Goal: Check status: Check status

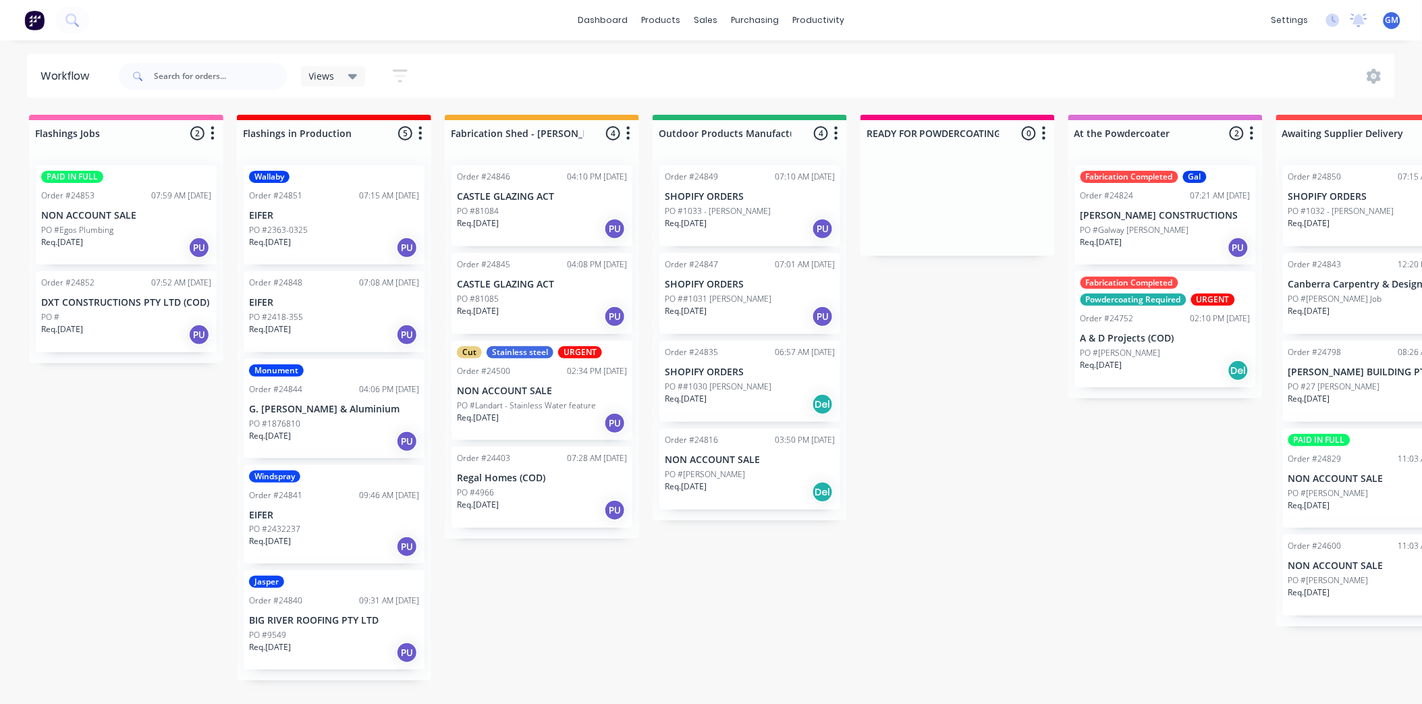
scroll to position [3, 0]
click at [754, 468] on div "PO #[PERSON_NAME]" at bounding box center [750, 474] width 170 height 12
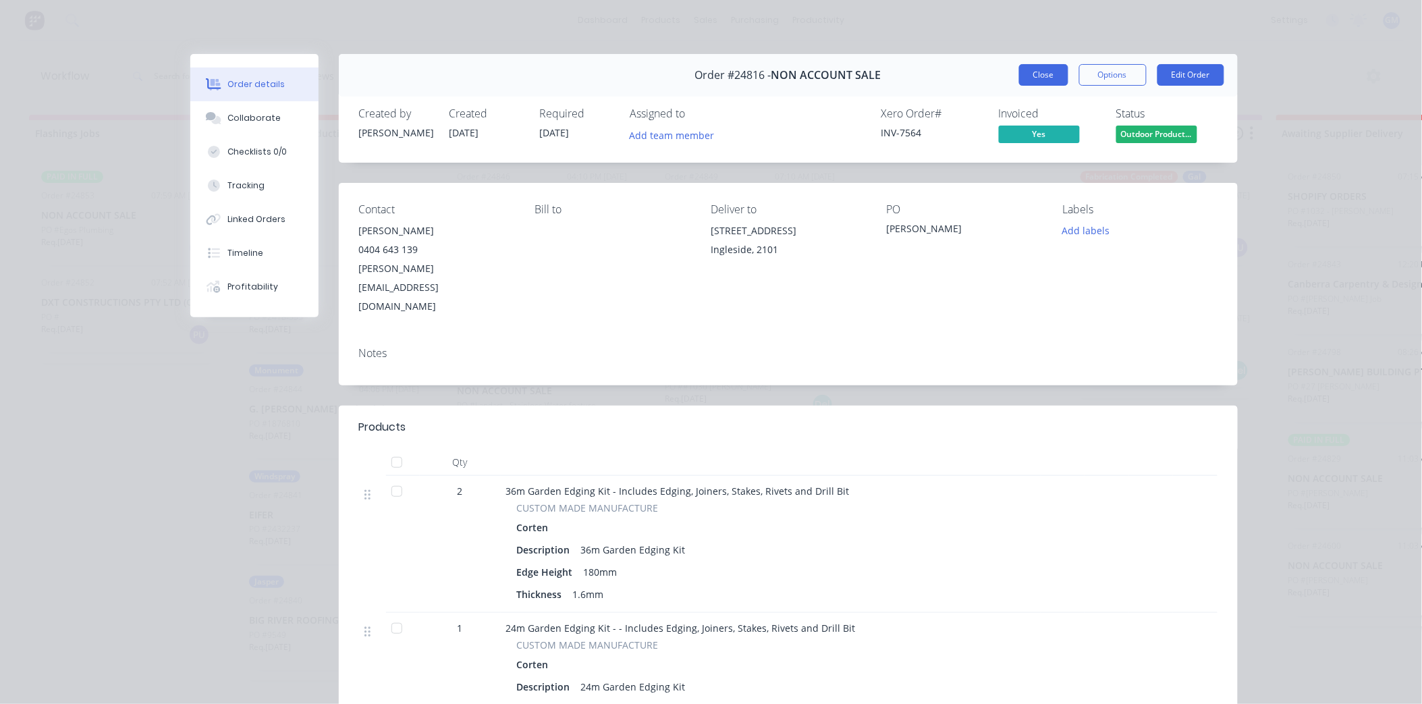
click at [1031, 74] on button "Close" at bounding box center [1043, 75] width 49 height 22
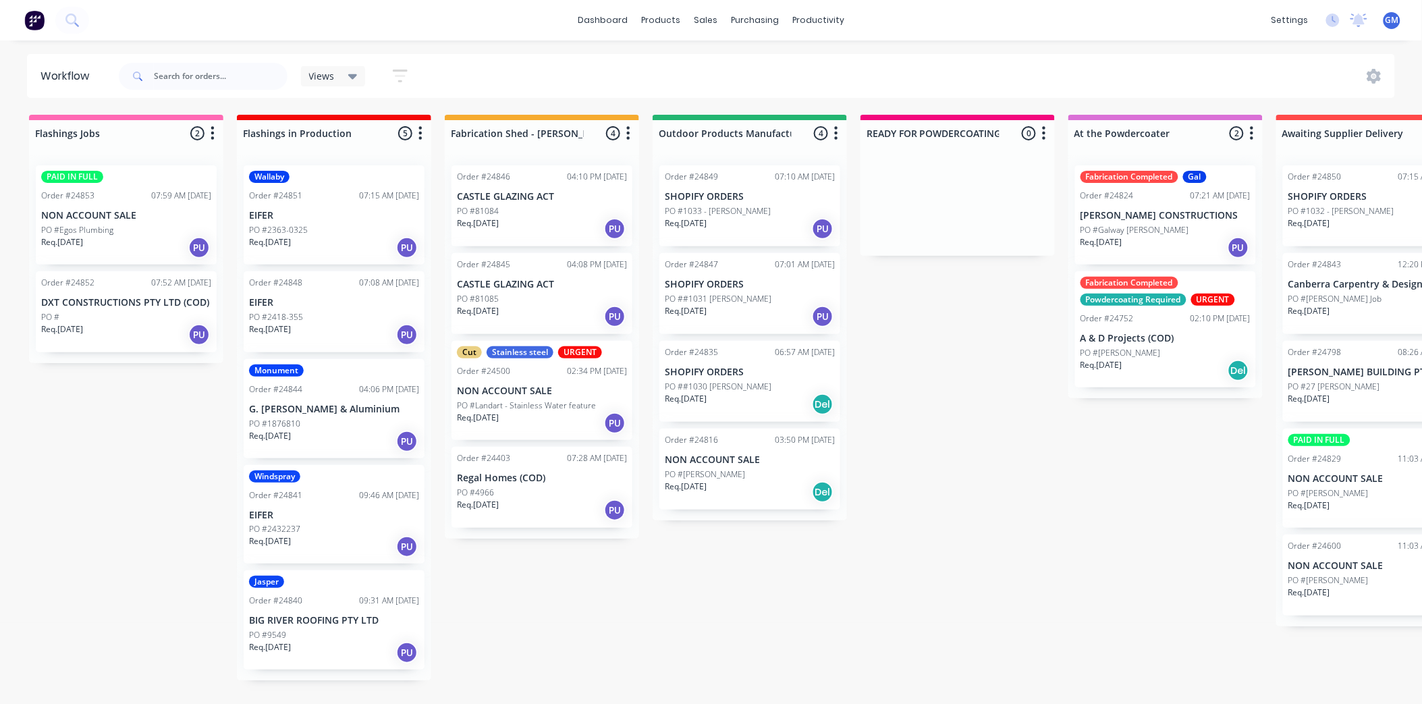
click at [775, 393] on div "Req. [DATE] Del" at bounding box center [750, 404] width 170 height 23
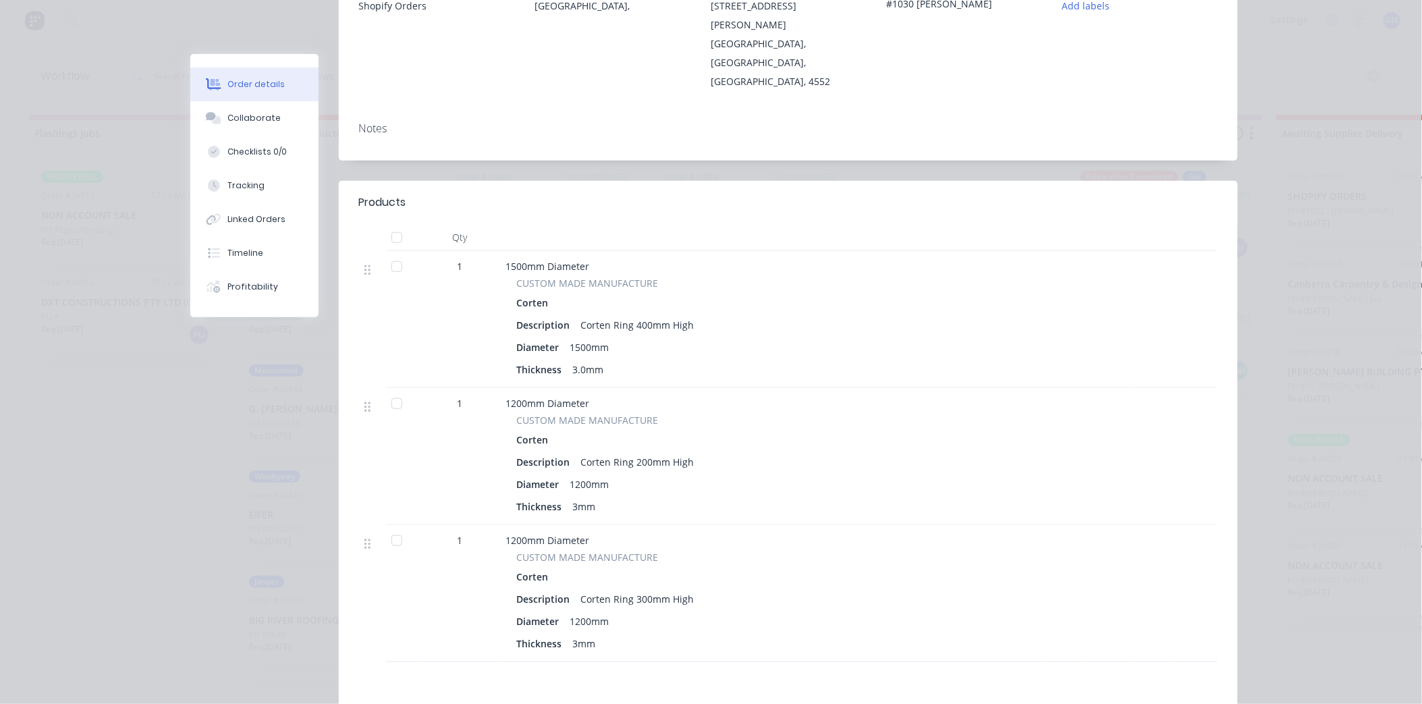
scroll to position [0, 0]
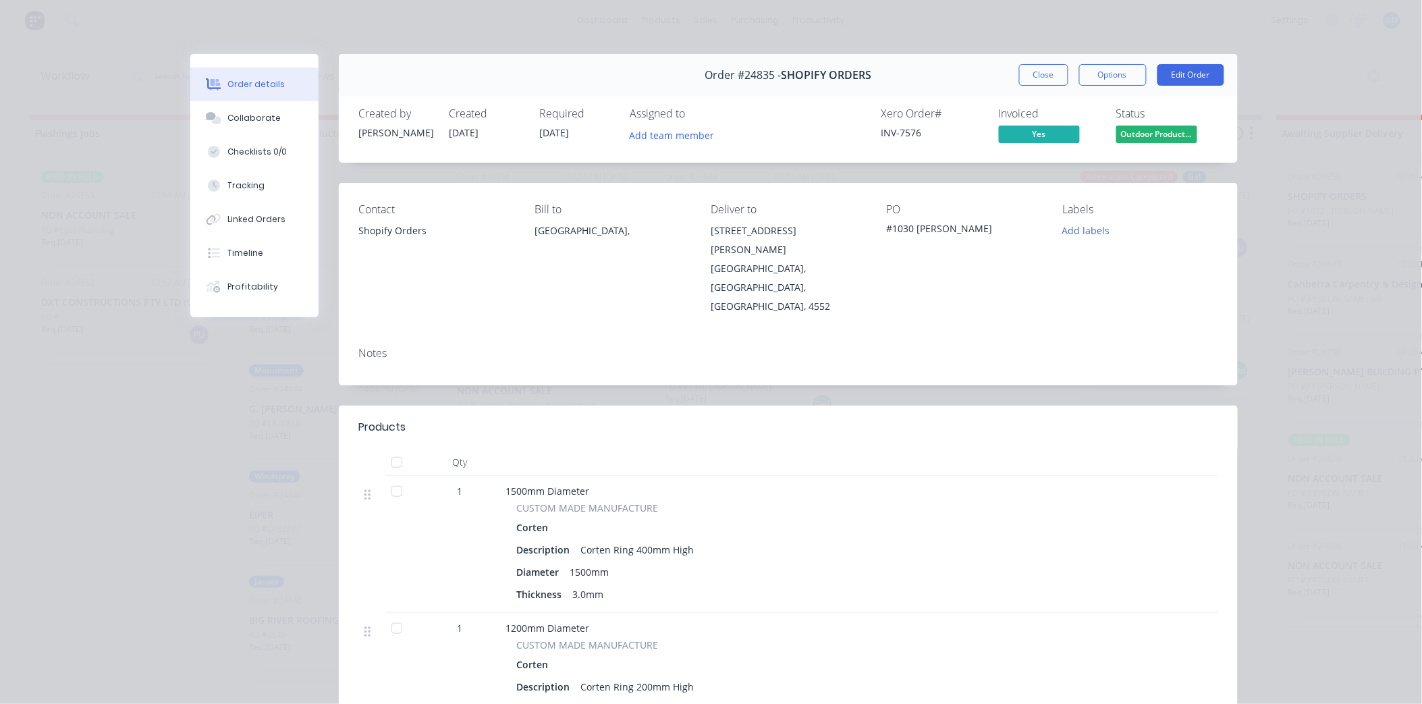
drag, startPoint x: 1044, startPoint y: 83, endPoint x: 946, endPoint y: 385, distance: 317.3
click at [1044, 82] on button "Close" at bounding box center [1043, 75] width 49 height 22
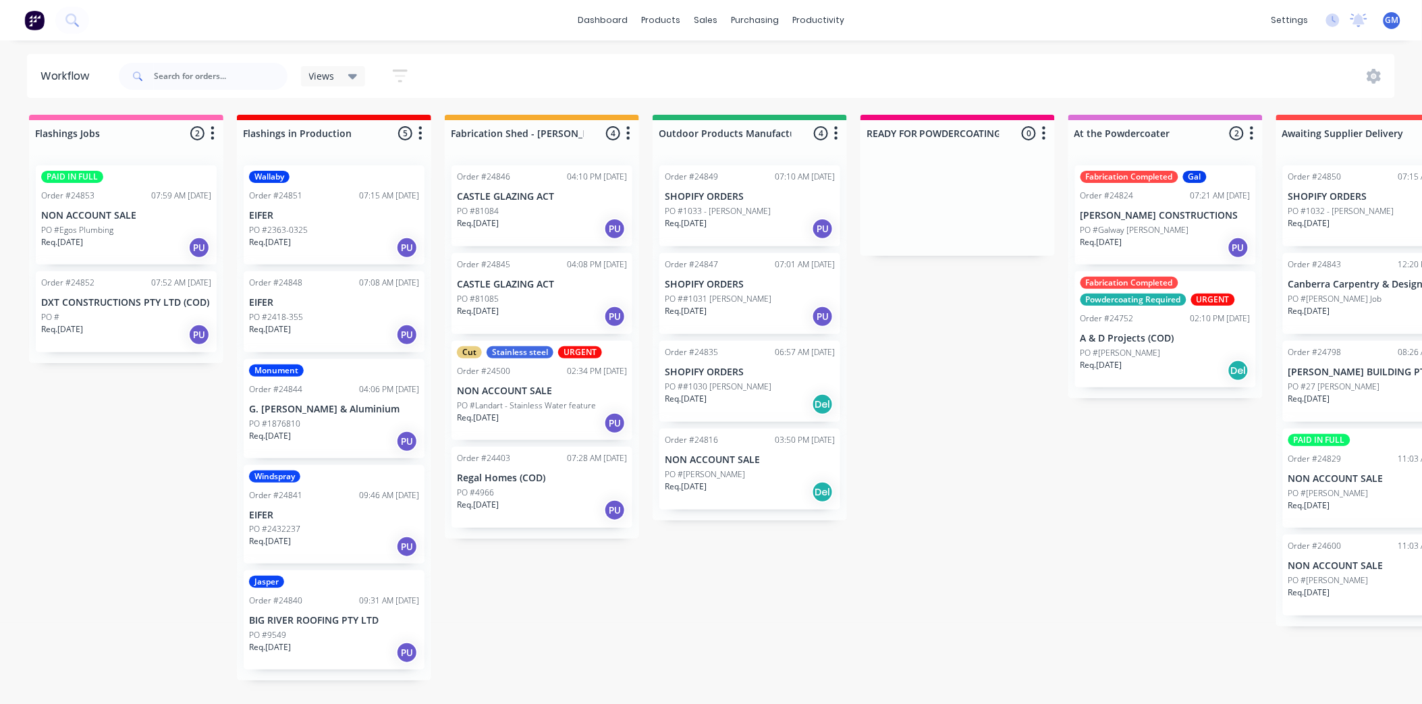
click at [757, 294] on div "PO ##1031 [PERSON_NAME]" at bounding box center [750, 299] width 170 height 12
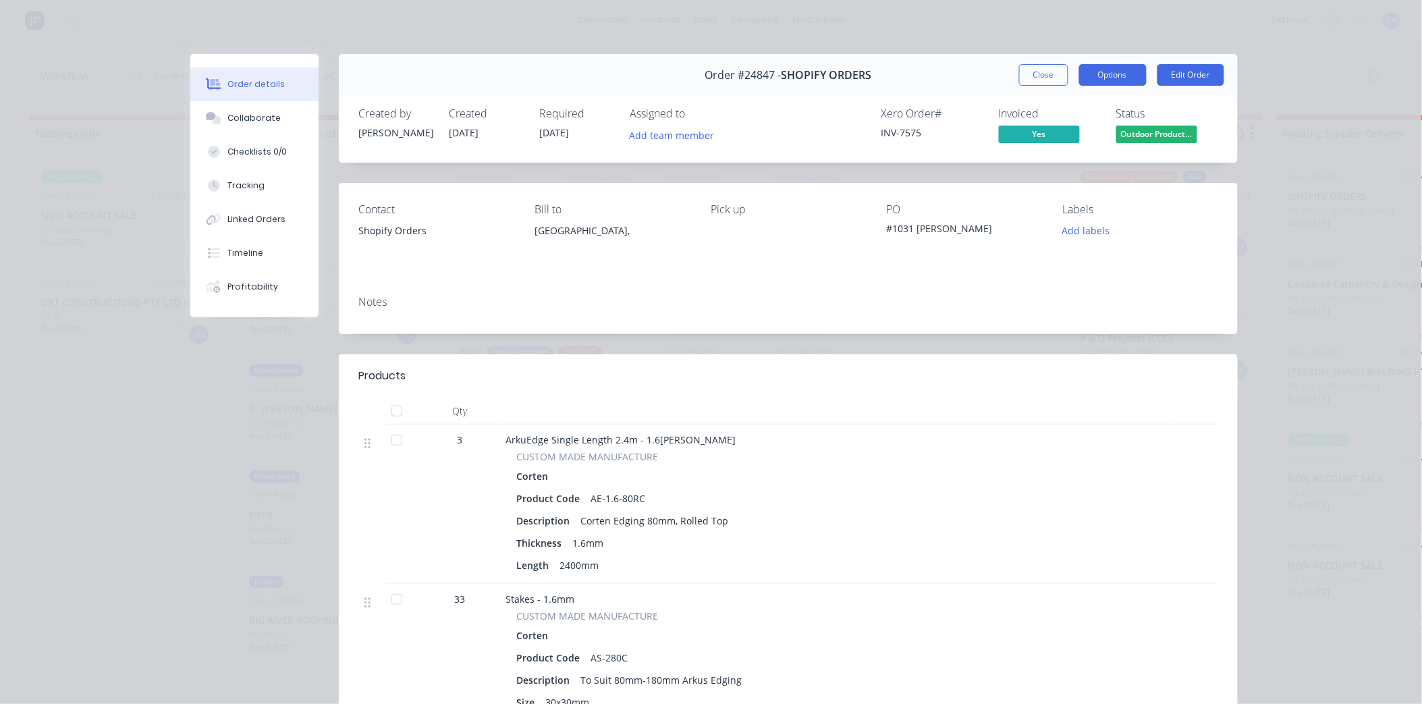
click at [1110, 76] on button "Options" at bounding box center [1112, 75] width 67 height 22
click at [1057, 139] on div "Work Order" at bounding box center [1075, 137] width 117 height 20
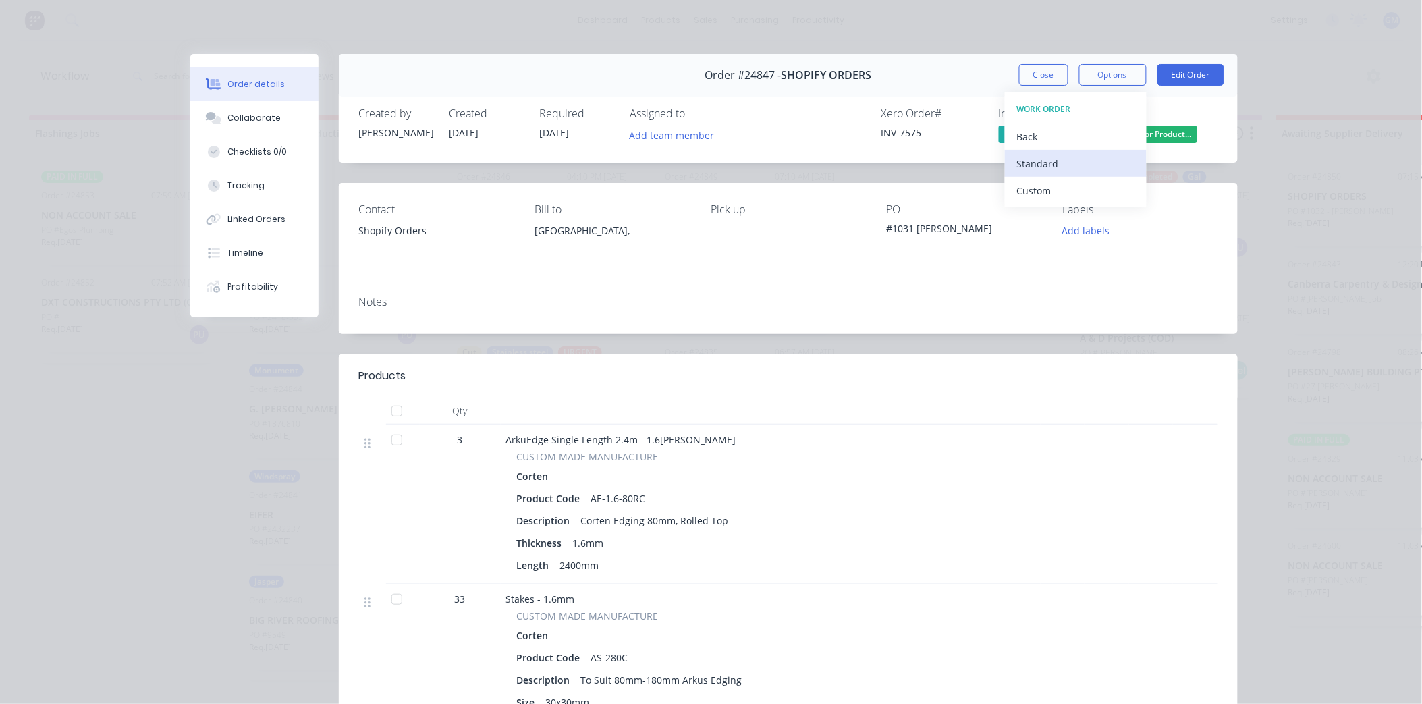
click at [1057, 164] on div "Standard" at bounding box center [1075, 164] width 117 height 20
click at [1036, 73] on button "Close" at bounding box center [1043, 75] width 49 height 22
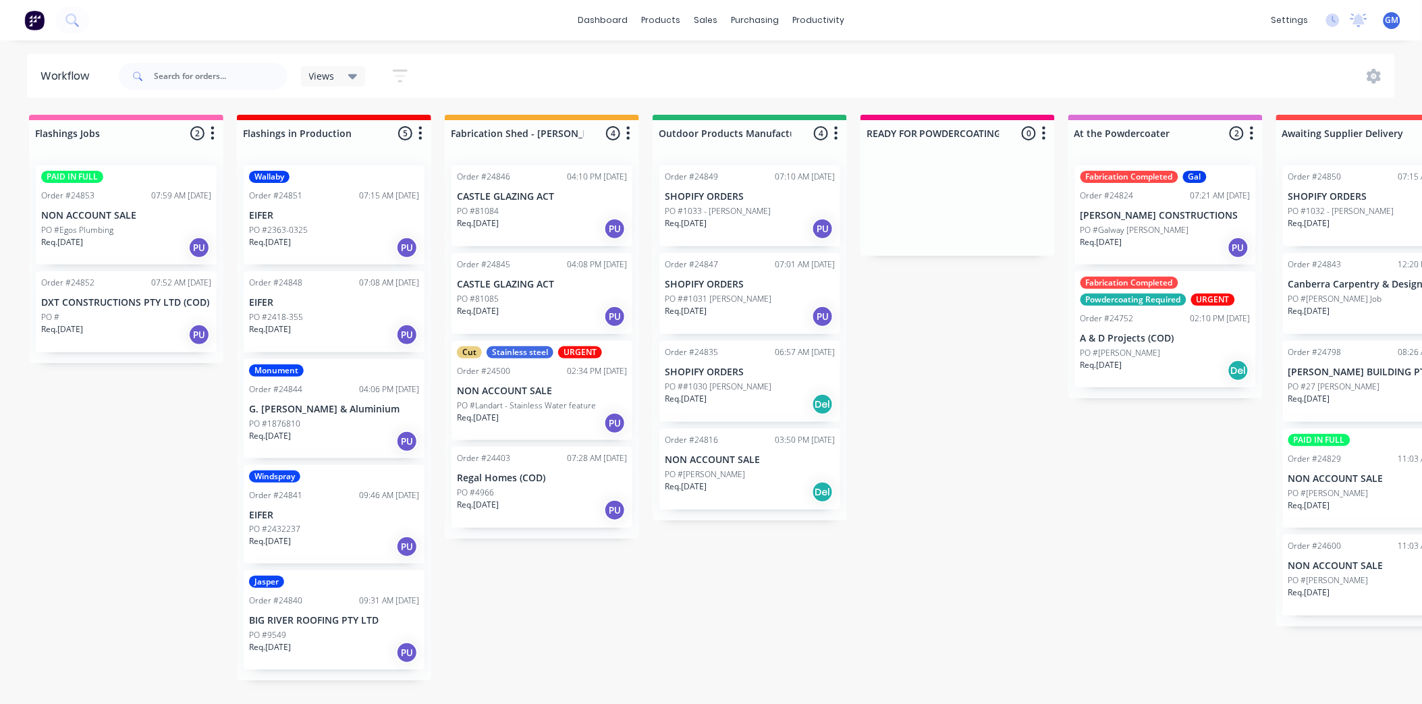
click at [742, 196] on p "SHOPIFY ORDERS" at bounding box center [750, 196] width 170 height 11
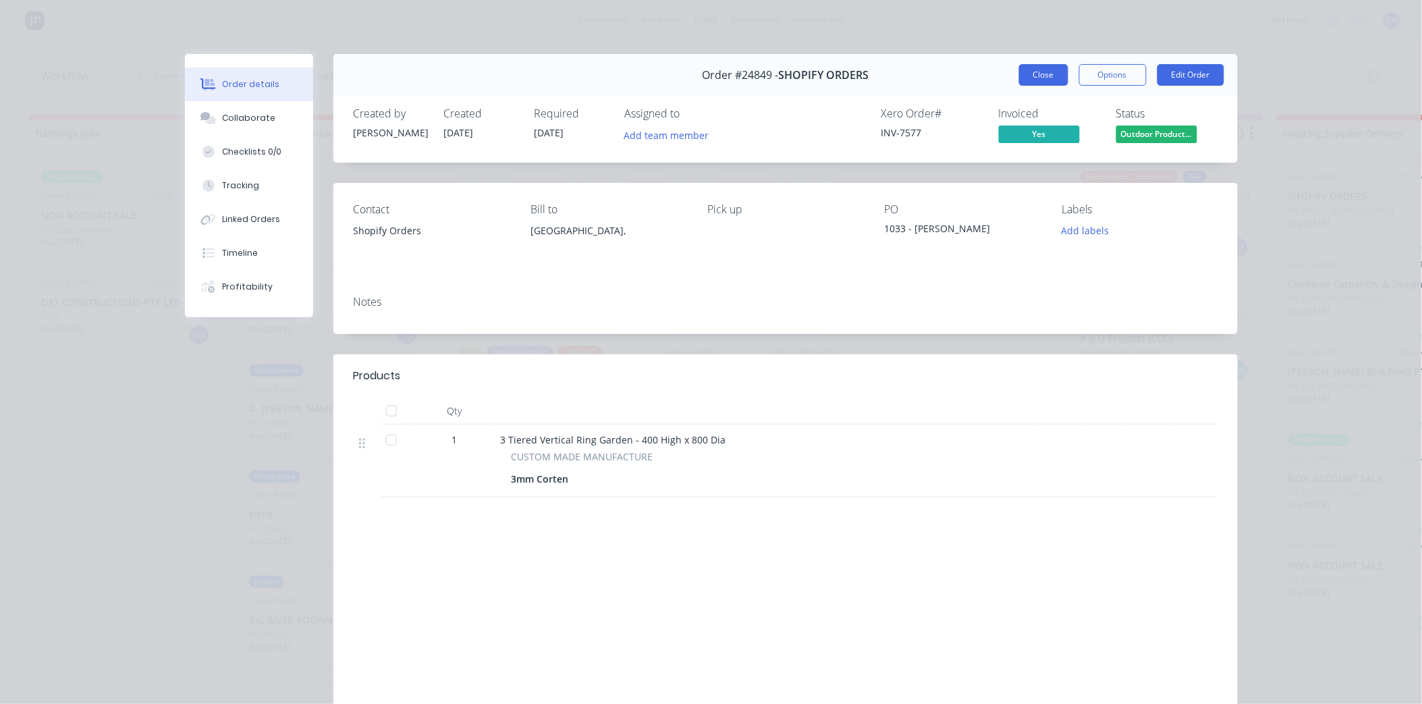
click at [1041, 74] on button "Close" at bounding box center [1043, 75] width 49 height 22
